Goal: Information Seeking & Learning: Stay updated

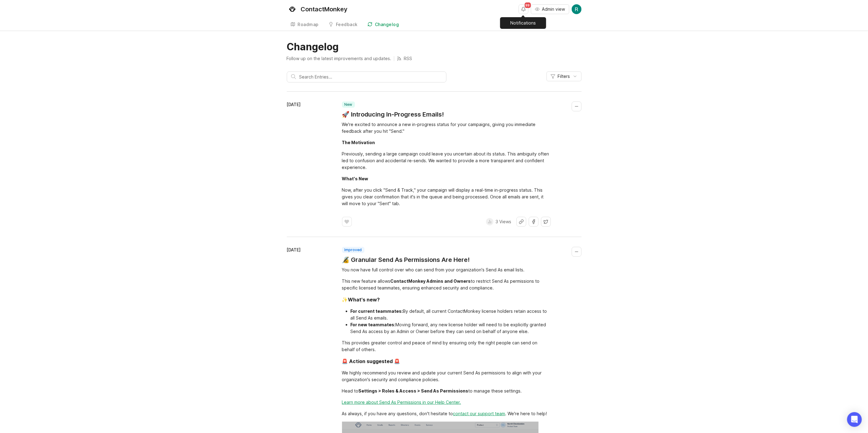
click at [518, 14] on div "99" at bounding box center [523, 9] width 10 height 10
click at [518, 11] on button "Notifications" at bounding box center [523, 9] width 10 height 10
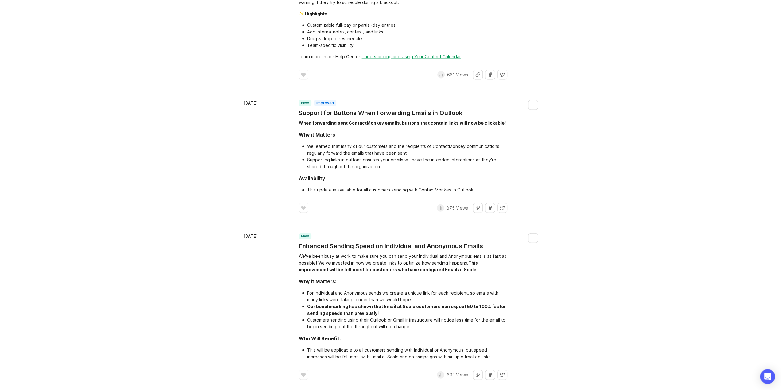
scroll to position [1350, 0]
